Goal: Task Accomplishment & Management: Manage account settings

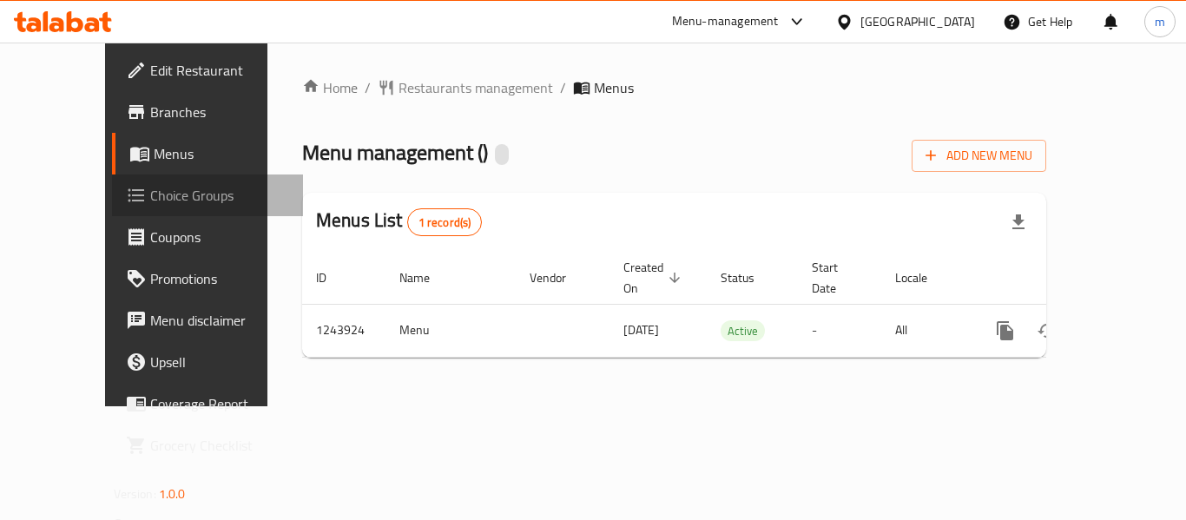
click at [150, 188] on span "Choice Groups" at bounding box center [219, 195] width 139 height 21
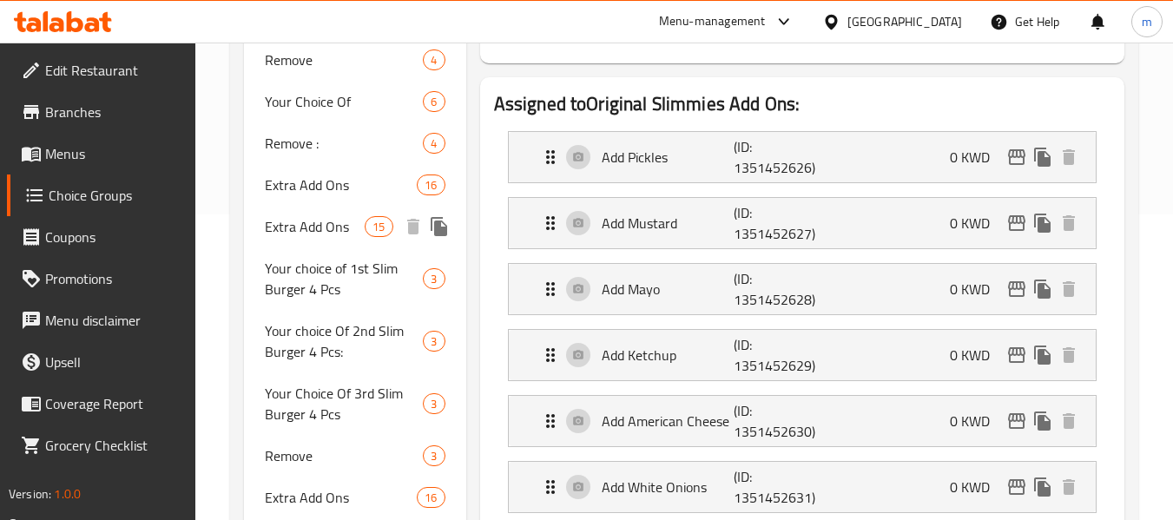
scroll to position [347, 0]
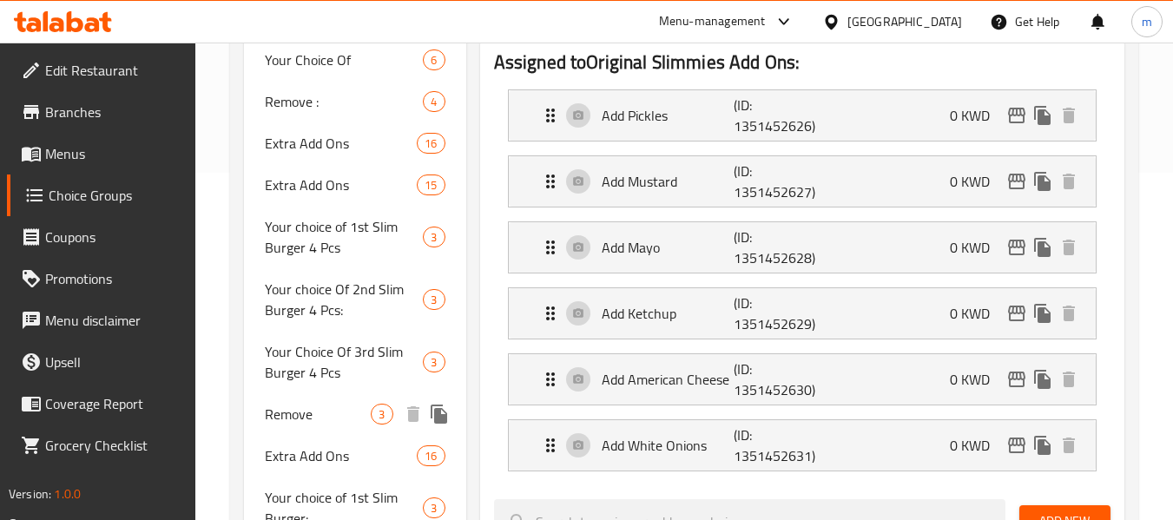
click at [297, 425] on span "Remove" at bounding box center [318, 414] width 106 height 21
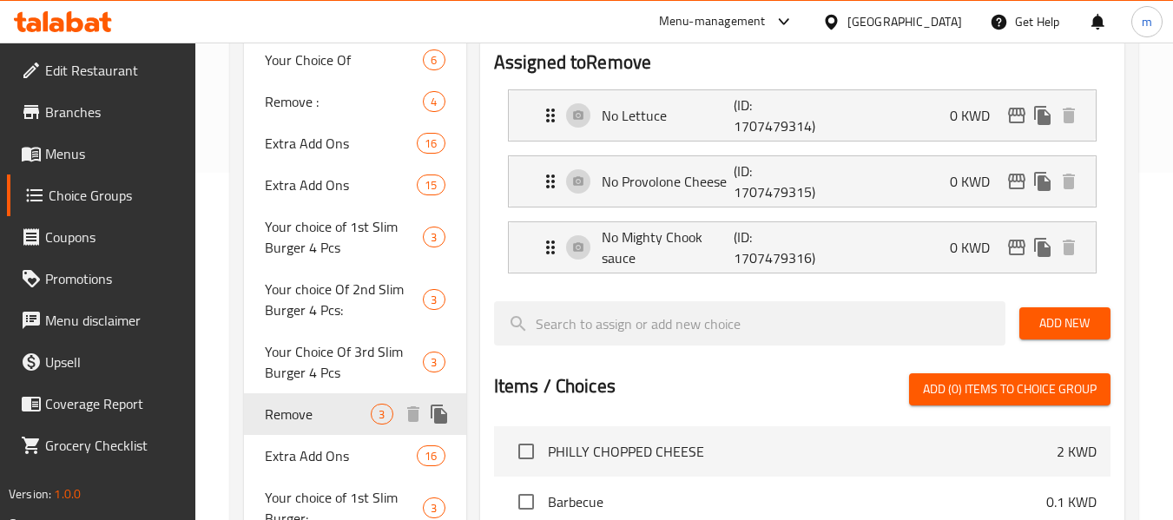
type input "Remove"
type input "إزالة"
type input "3"
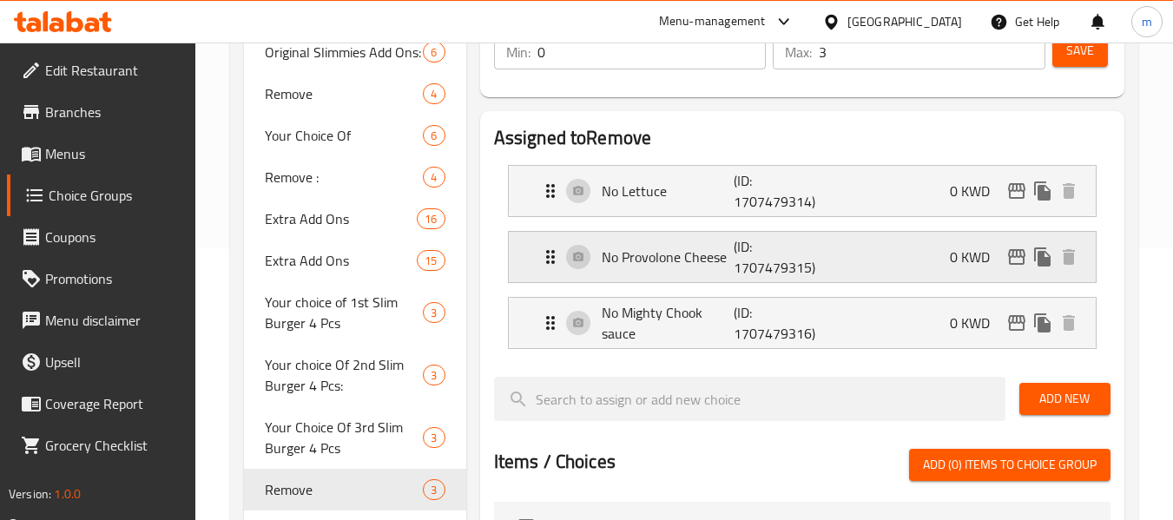
scroll to position [174, 0]
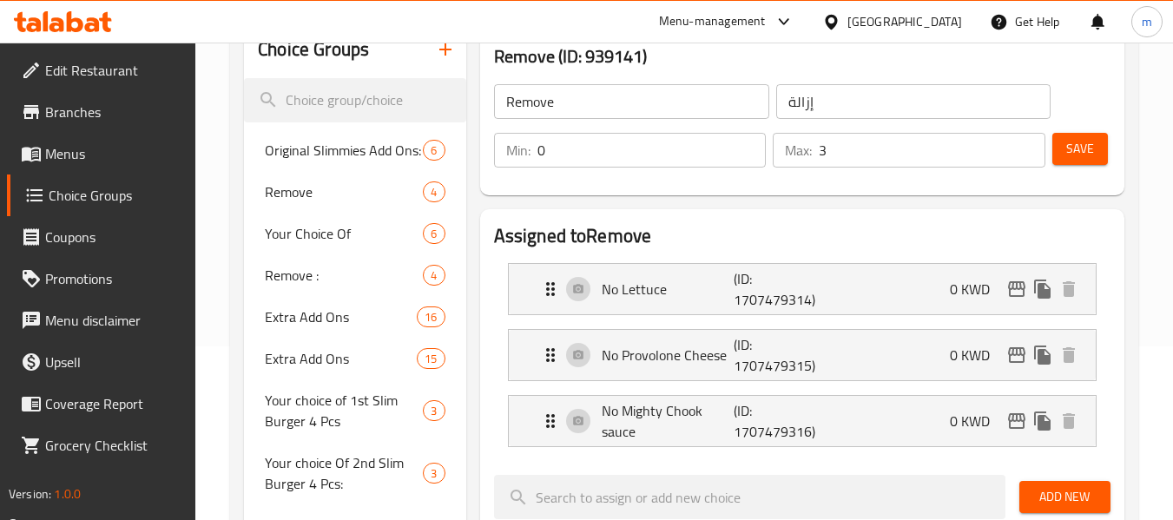
click at [68, 18] on icon at bounding box center [75, 21] width 16 height 21
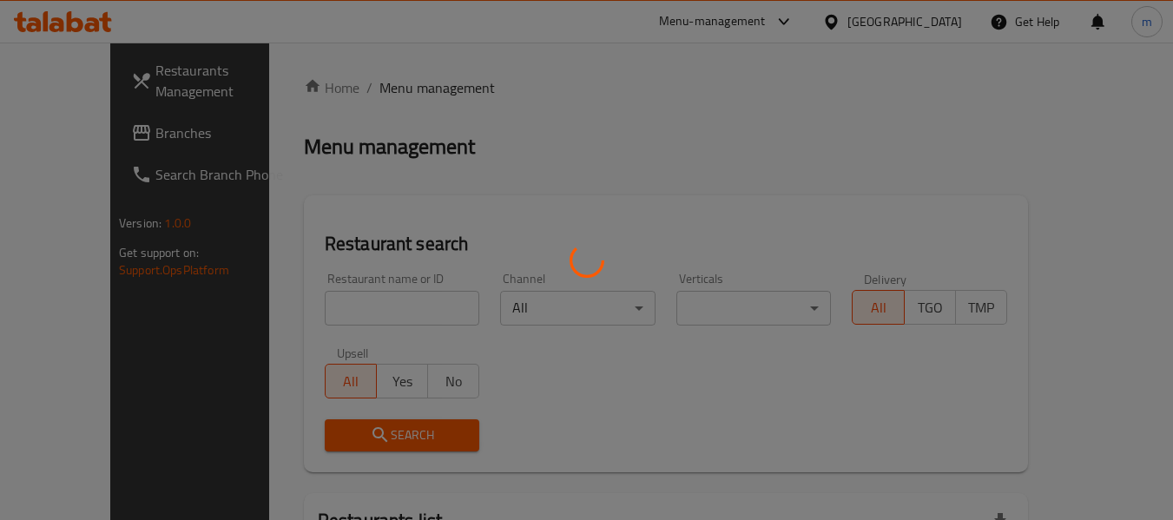
scroll to position [173, 0]
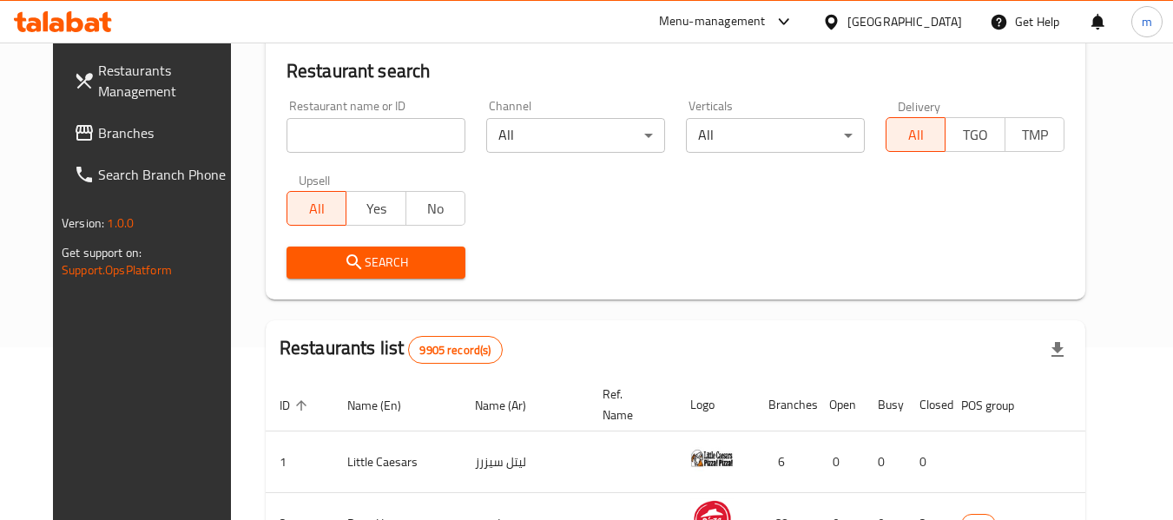
click at [98, 135] on span "Branches" at bounding box center [166, 132] width 137 height 21
